Goal: Information Seeking & Learning: Learn about a topic

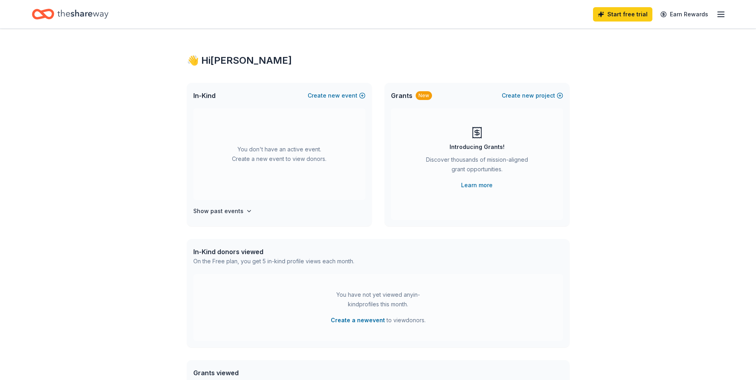
drag, startPoint x: 521, startPoint y: 260, endPoint x: 516, endPoint y: 248, distance: 13.1
click at [519, 259] on div "In-Kind donors viewed On the Free plan, you get 5 in-kind profile views each mo…" at bounding box center [378, 256] width 383 height 35
click at [692, 120] on div "👋 Hi Abdirizak In-Kind Create new event You don't have an active event. Create …" at bounding box center [378, 262] width 756 height 466
drag, startPoint x: 96, startPoint y: 195, endPoint x: 108, endPoint y: 206, distance: 16.4
click at [108, 206] on div "👋 Hi Abdirizak In-Kind Create new event You don't have an active event. Create …" at bounding box center [378, 262] width 756 height 466
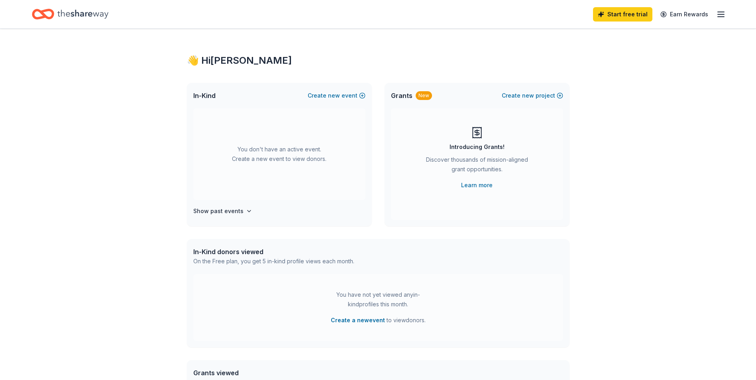
drag, startPoint x: 759, startPoint y: 137, endPoint x: 431, endPoint y: 97, distance: 331.3
click at [431, 97] on div "Grants New Create new project" at bounding box center [477, 96] width 185 height 26
click at [423, 94] on div "New" at bounding box center [424, 95] width 16 height 9
click at [423, 97] on div "New" at bounding box center [424, 95] width 16 height 9
drag, startPoint x: 418, startPoint y: 134, endPoint x: 423, endPoint y: 101, distance: 33.2
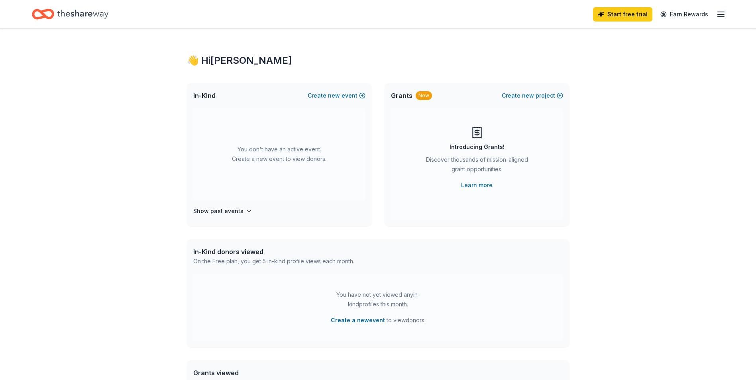
click at [417, 133] on div "Introducing Grants! Discover thousands of mission-aligned grant opportunities. …" at bounding box center [477, 158] width 140 height 64
click at [424, 97] on div "New" at bounding box center [424, 95] width 16 height 9
click at [424, 98] on div "New" at bounding box center [424, 95] width 16 height 9
click at [248, 212] on icon "button" at bounding box center [249, 211] width 3 height 2
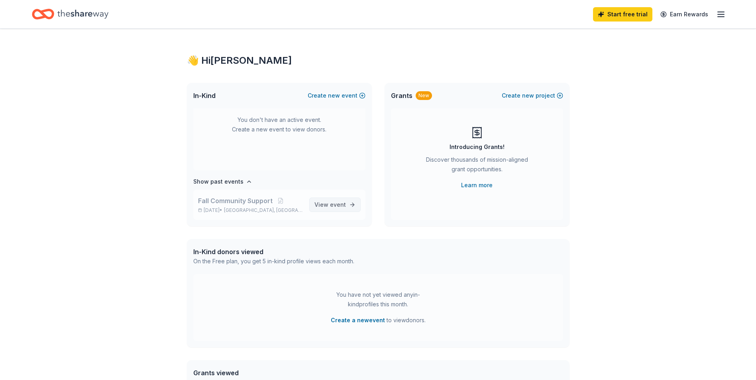
click at [323, 206] on span "View event" at bounding box center [330, 205] width 31 height 10
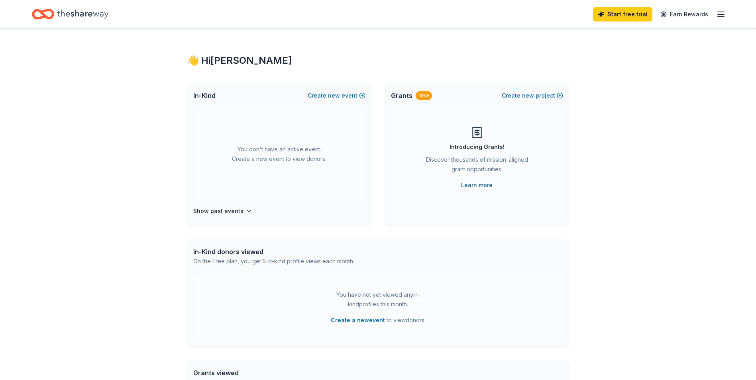
click at [474, 186] on link "Learn more" at bounding box center [476, 186] width 31 height 10
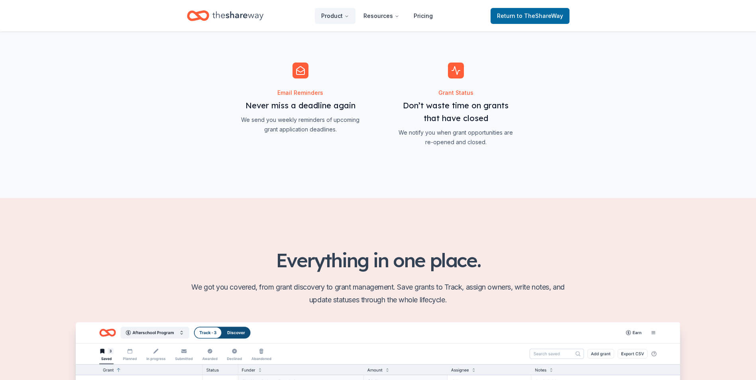
scroll to position [908, 0]
